Goal: Task Accomplishment & Management: Manage account settings

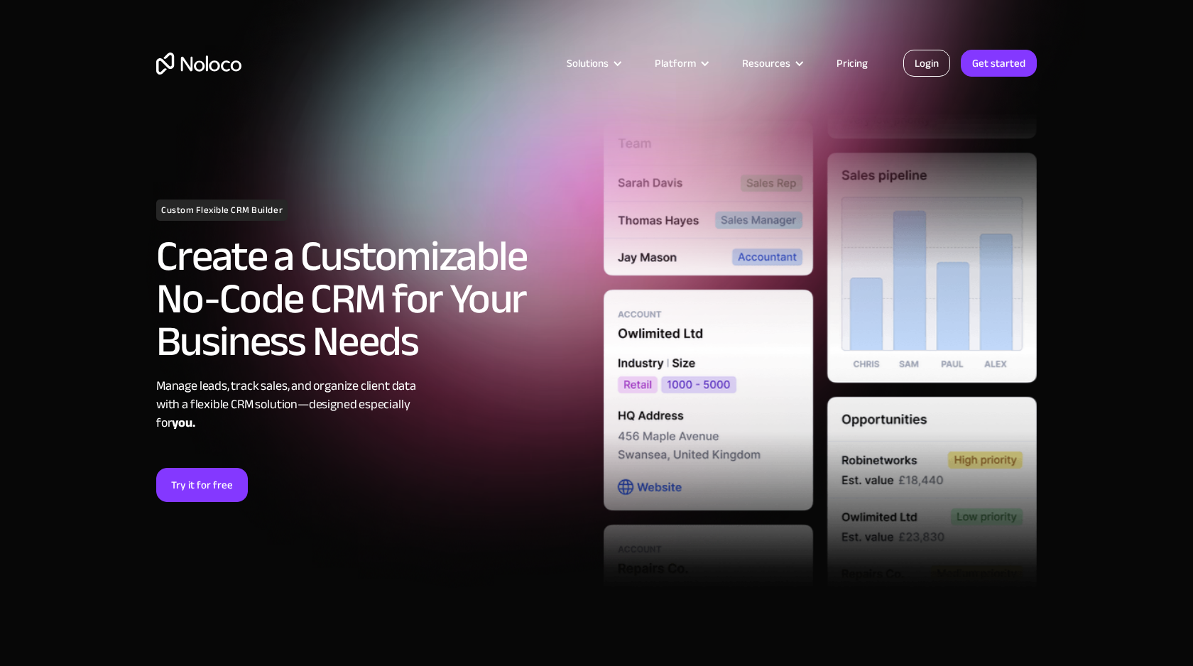
click at [928, 55] on link "Login" at bounding box center [926, 63] width 47 height 27
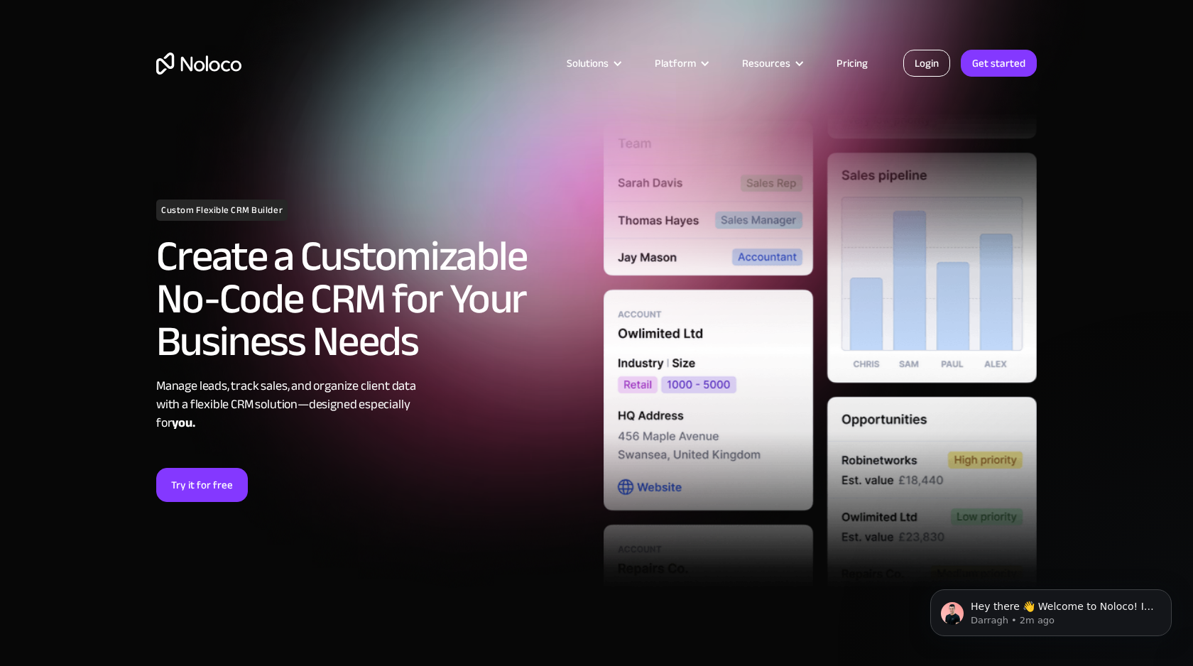
click at [939, 60] on link "Login" at bounding box center [926, 63] width 47 height 27
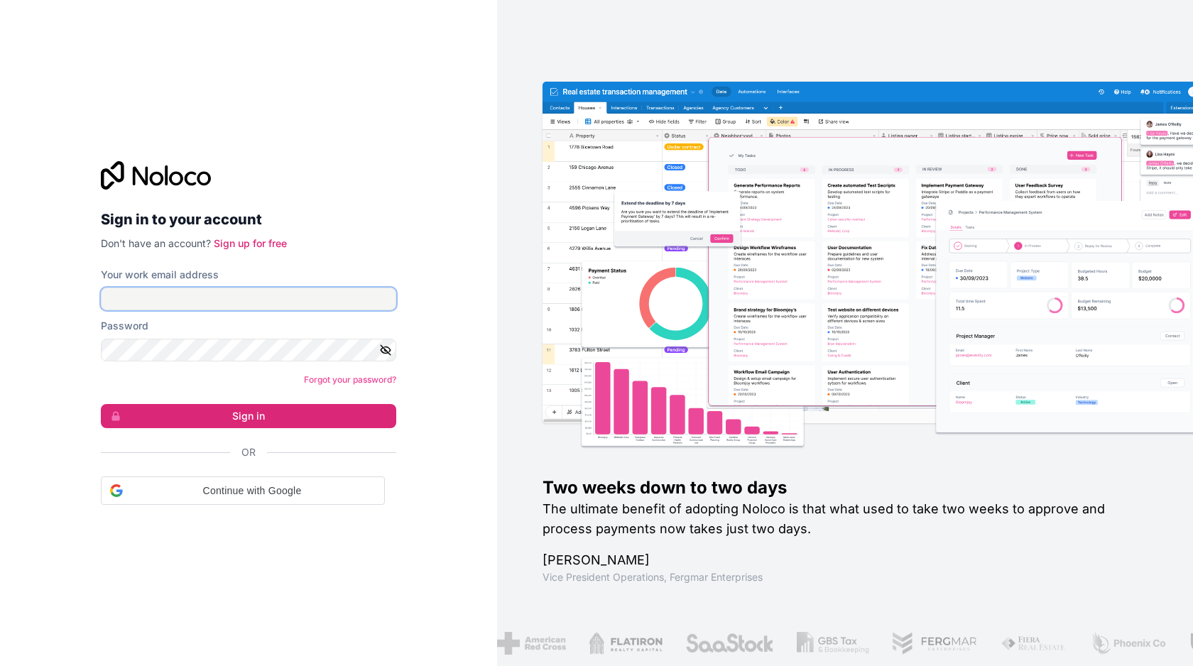
click at [179, 305] on input "Your work email address" at bounding box center [248, 299] width 295 height 23
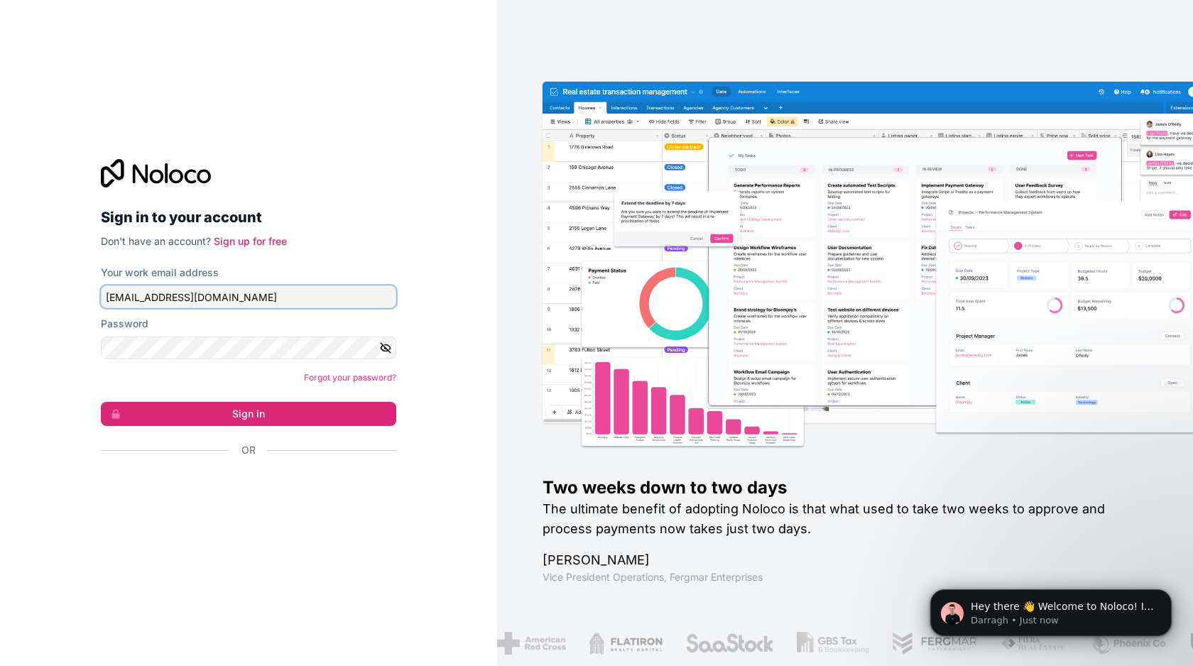
type input "jgraciani@formxmakes.com"
click at [101, 402] on button "Sign in" at bounding box center [248, 414] width 295 height 24
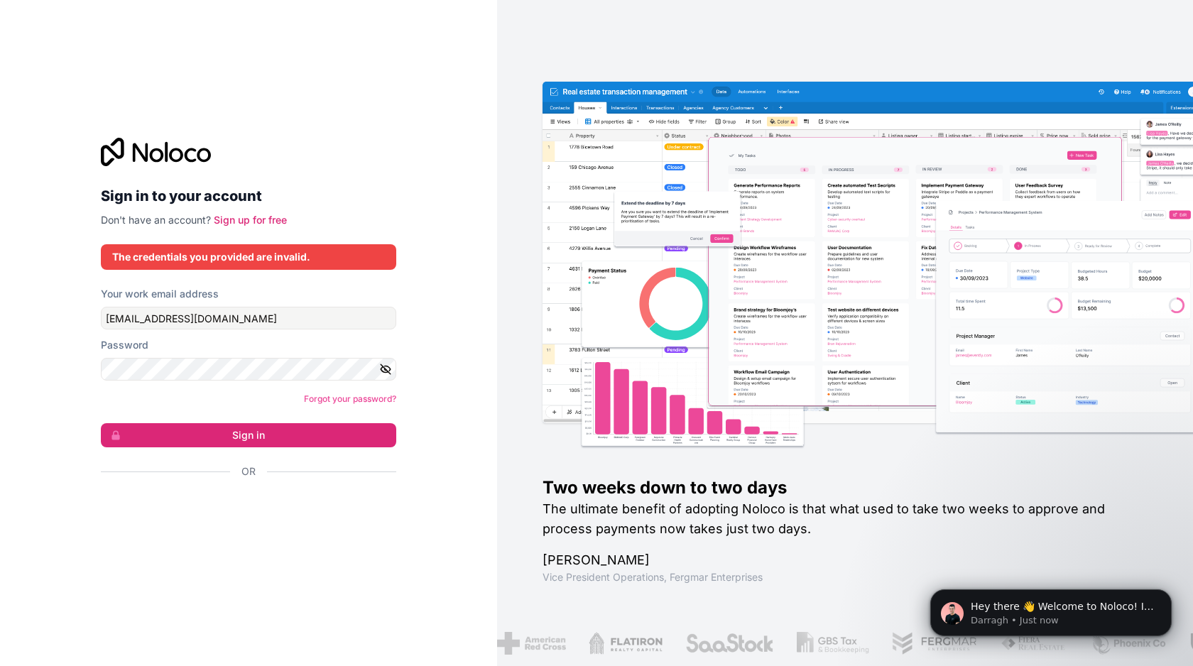
click at [389, 364] on icon "button" at bounding box center [385, 369] width 13 height 13
click at [295, 437] on button "Sign in" at bounding box center [248, 435] width 295 height 24
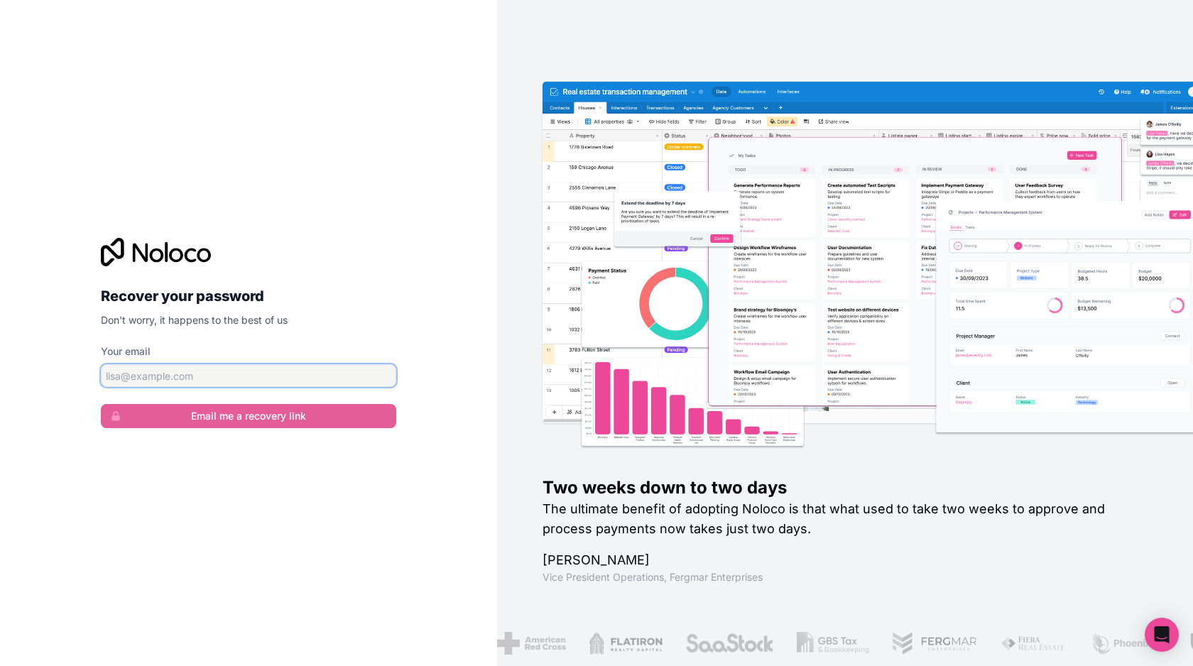
click at [354, 376] on input "Your email" at bounding box center [248, 375] width 295 height 23
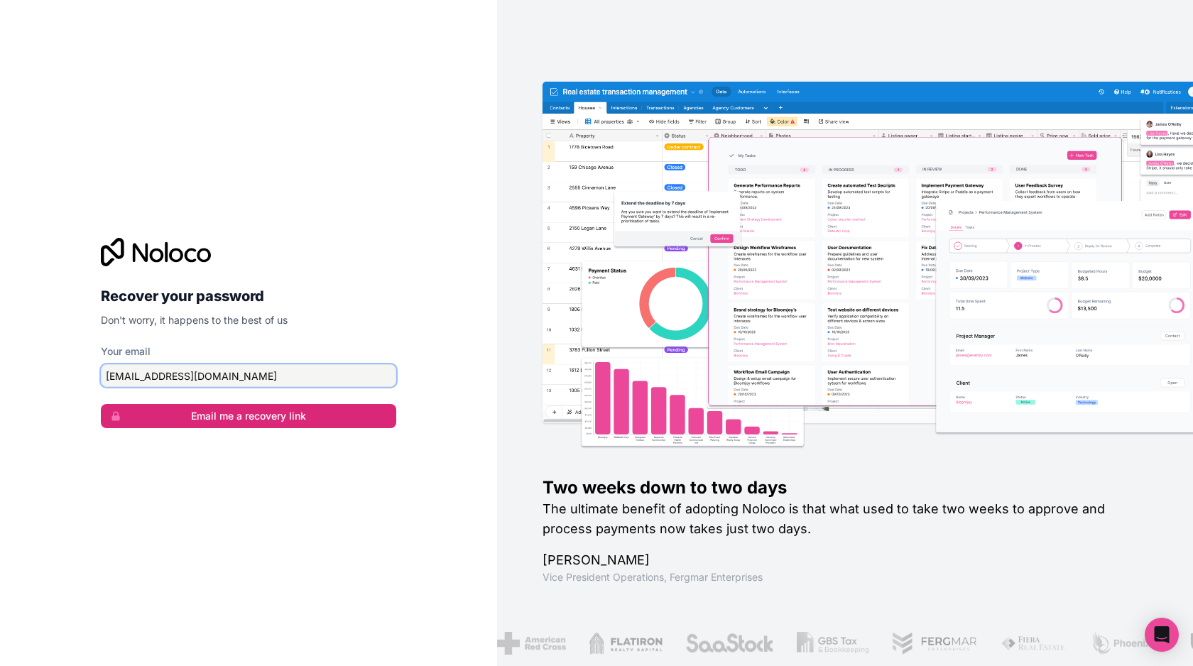
type input "jgraciani@formxmakes.com"
click at [101, 404] on button "Email me a recovery link" at bounding box center [248, 416] width 295 height 24
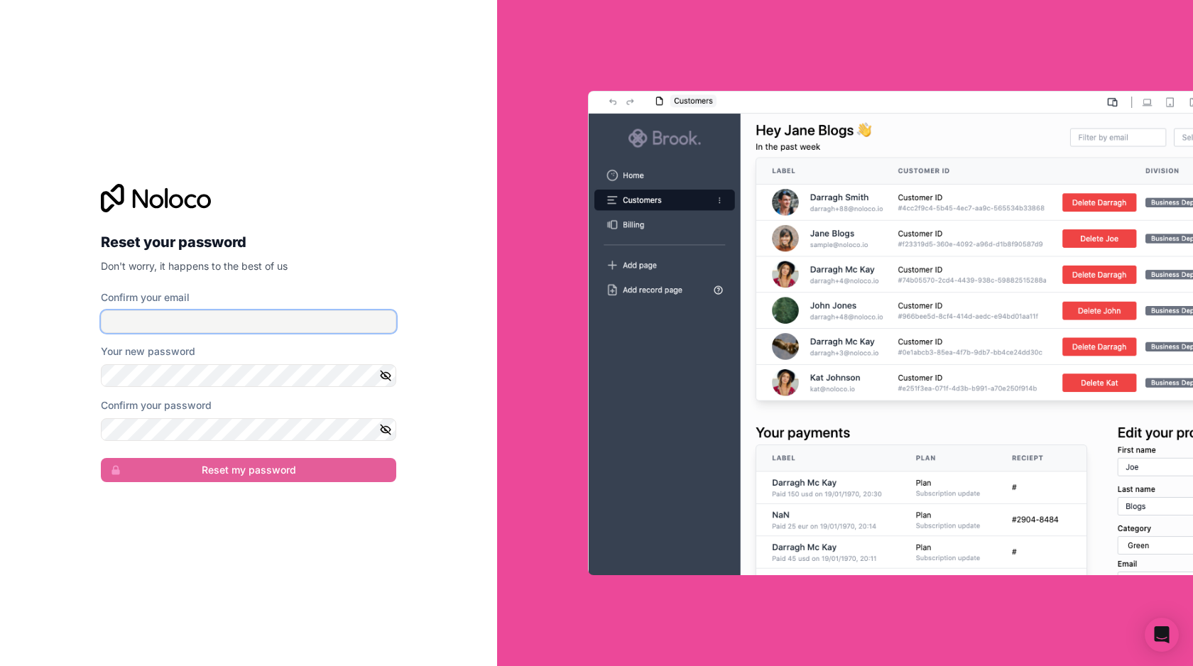
click at [339, 317] on input "Confirm your email" at bounding box center [248, 321] width 295 height 23
type input "jgraciani@formxmakes.com"
click at [383, 430] on icon "button" at bounding box center [385, 429] width 13 height 13
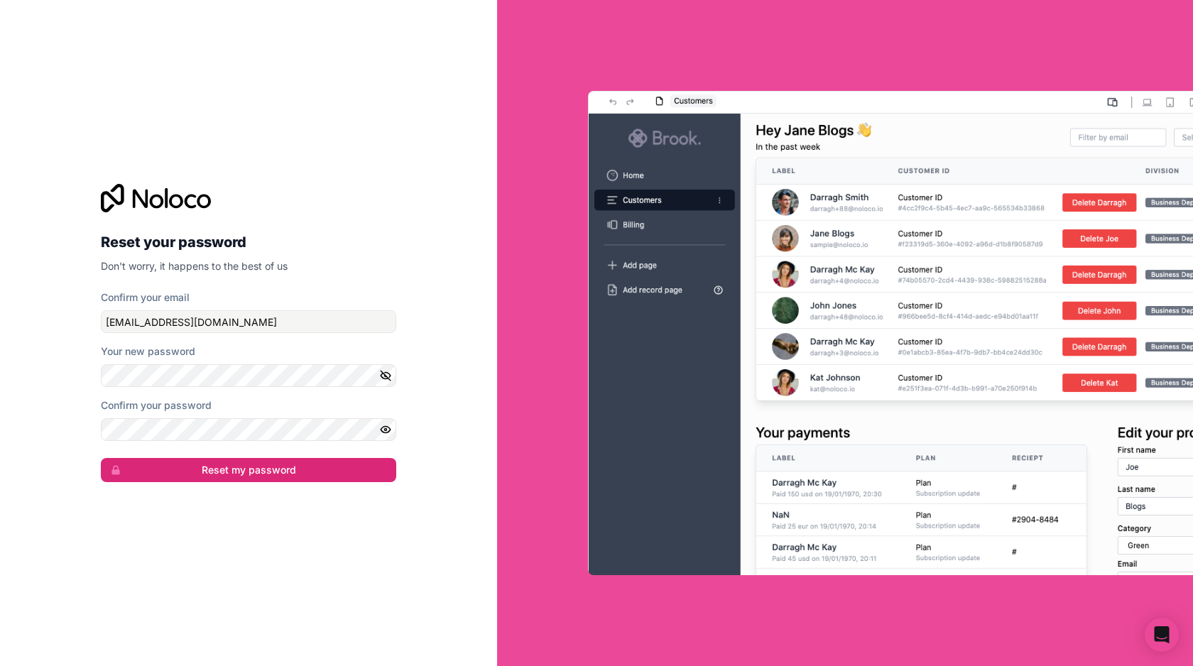
click at [388, 375] on icon "button" at bounding box center [385, 375] width 13 height 13
click at [285, 472] on button "Reset my password" at bounding box center [248, 470] width 295 height 24
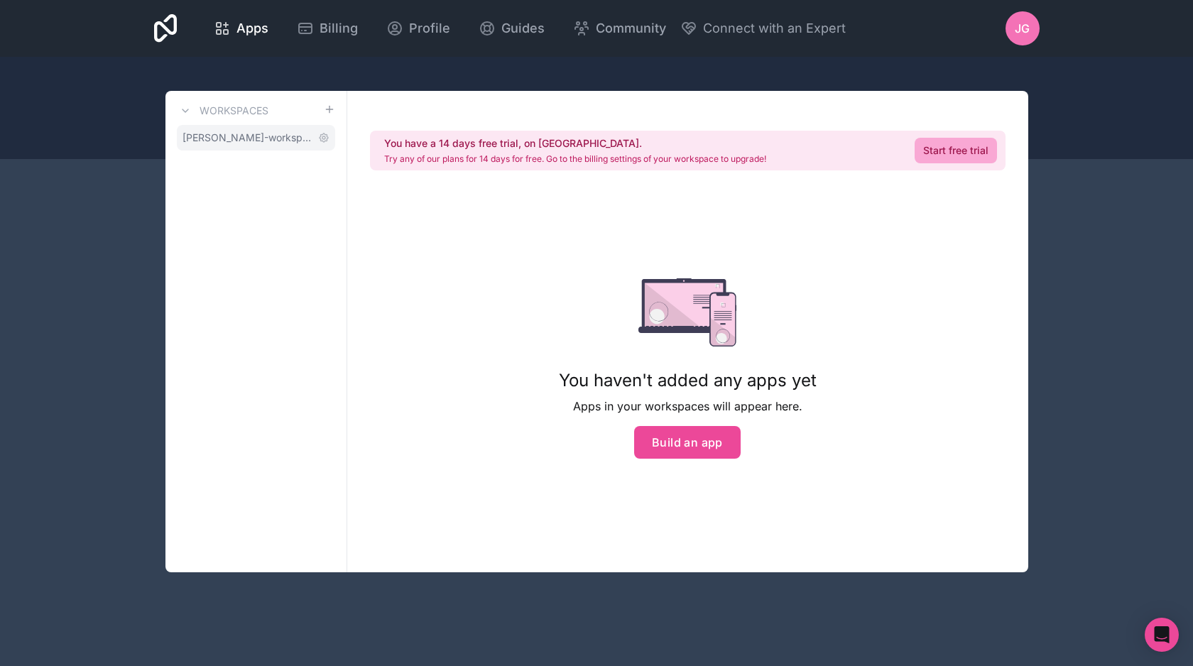
click at [227, 143] on span "jonah-graciani-workspace" at bounding box center [247, 138] width 130 height 14
click at [212, 26] on link "Apps" at bounding box center [240, 28] width 77 height 31
click at [173, 28] on icon at bounding box center [165, 28] width 23 height 28
click at [1017, 27] on span "JG" at bounding box center [1022, 28] width 15 height 17
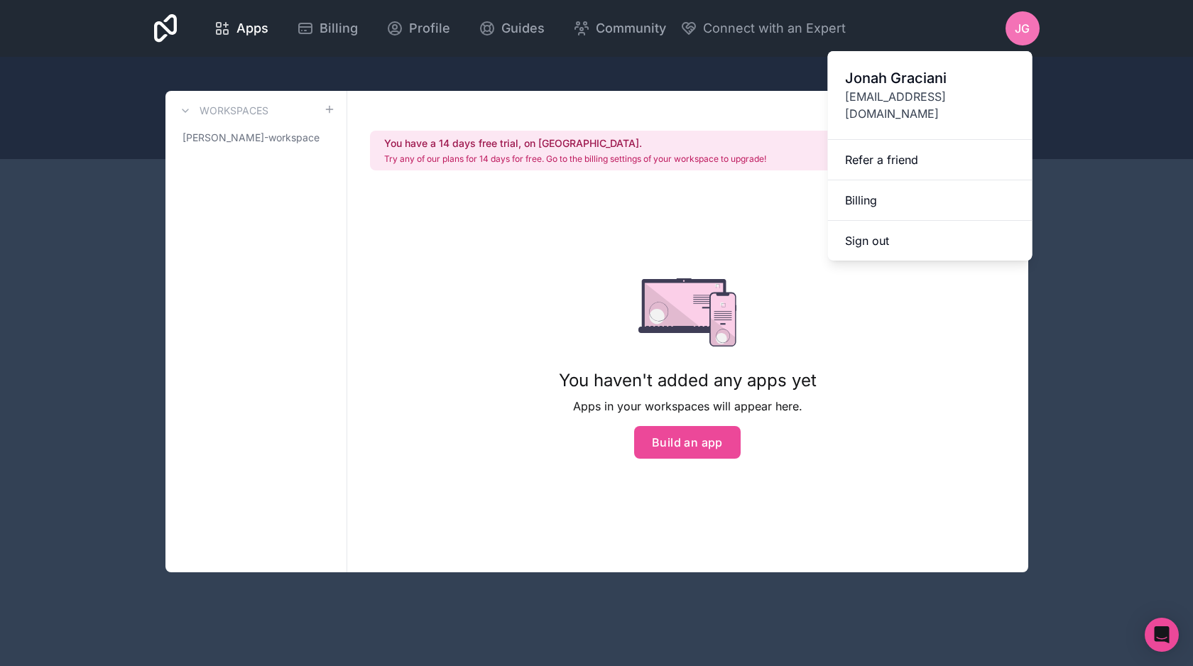
click at [1017, 27] on span "JG" at bounding box center [1022, 28] width 15 height 17
click at [845, 234] on button "Sign out" at bounding box center [930, 241] width 205 height 40
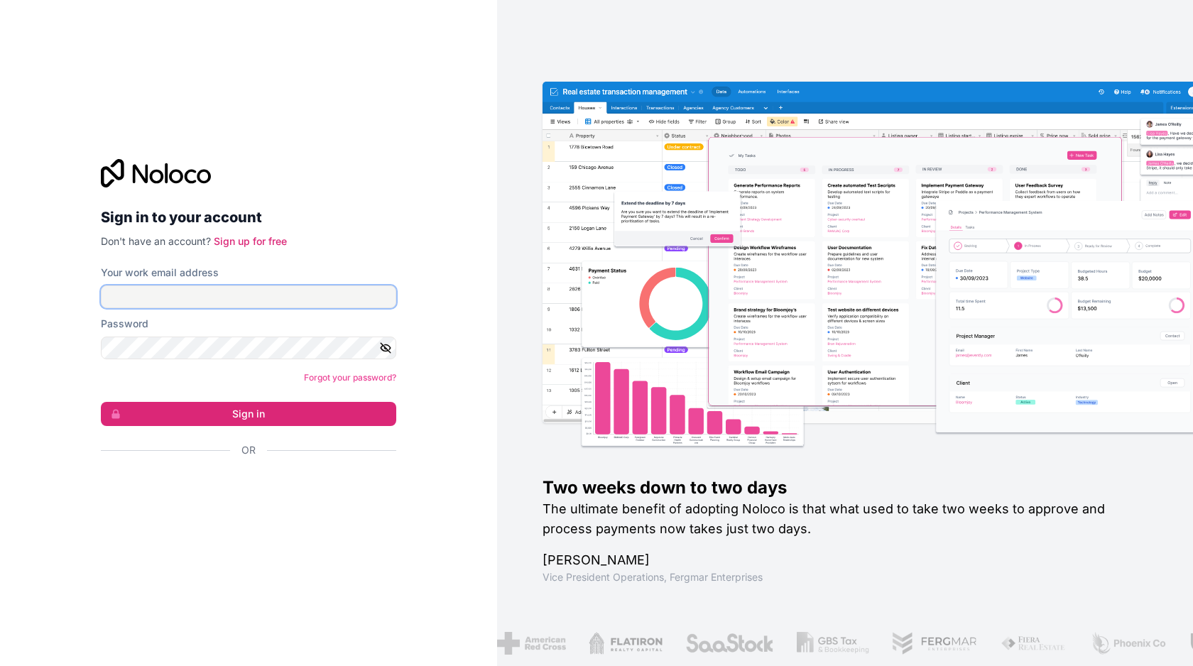
type input "jgraciani@formxmakes.com"
